Goal: Information Seeking & Learning: Stay updated

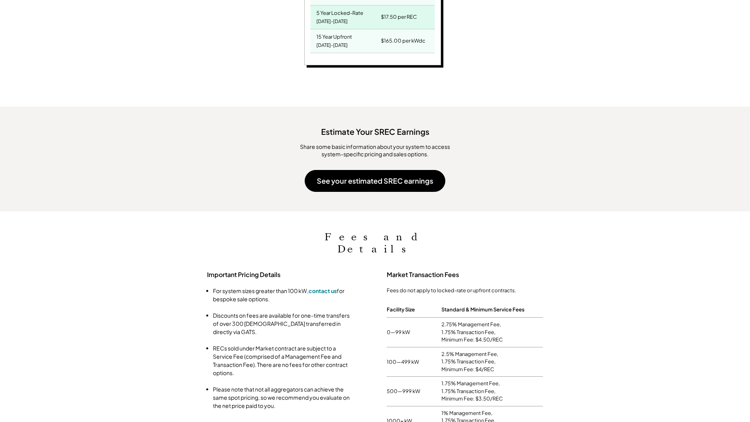
scroll to position [562, 0]
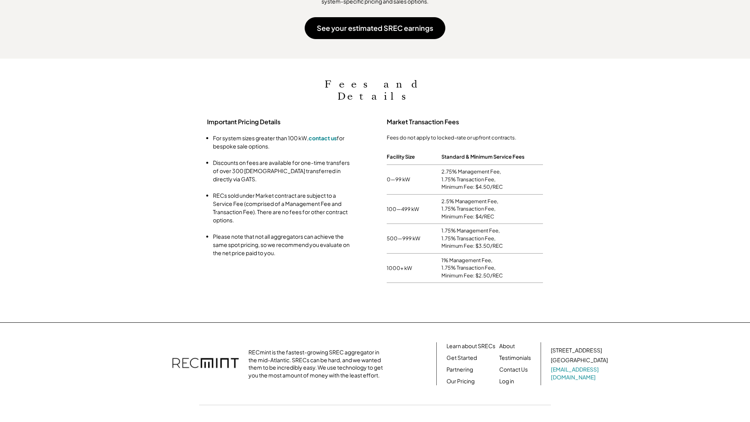
scroll to position [422, 0]
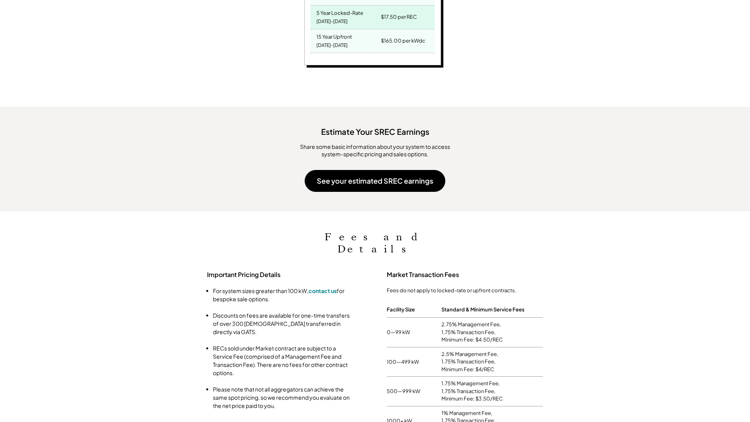
scroll to position [562, 0]
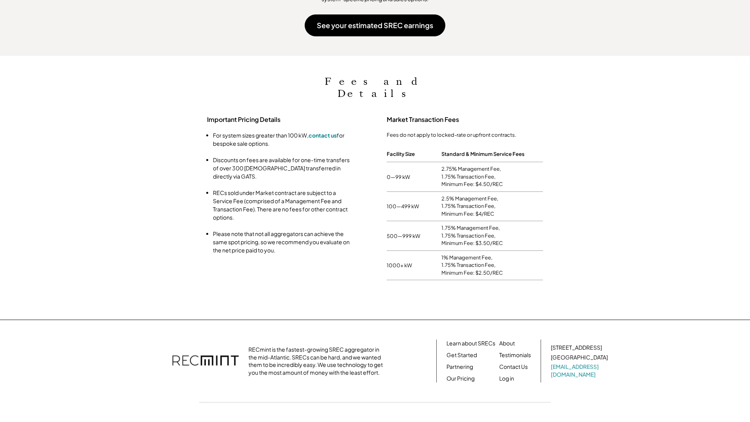
scroll to position [813, 0]
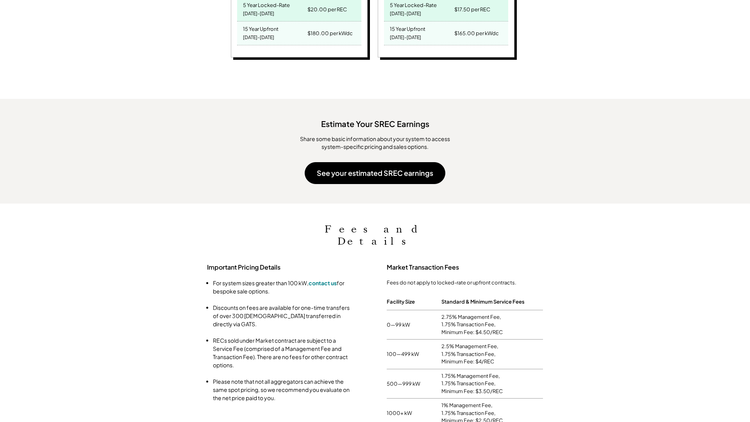
scroll to position [562, 0]
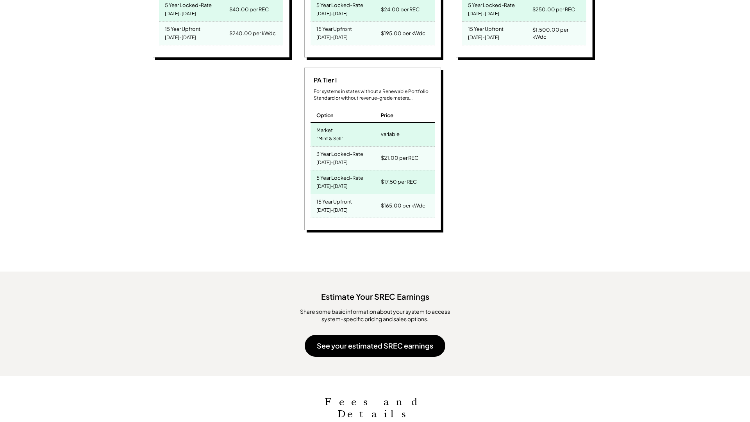
scroll to position [735, 0]
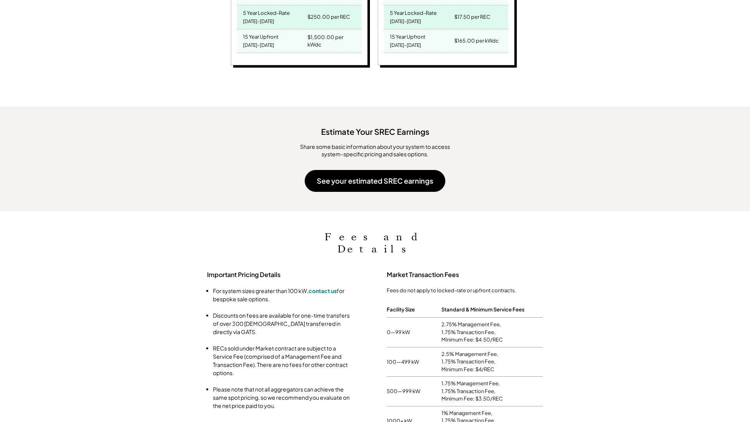
scroll to position [562, 0]
